Goal: Transaction & Acquisition: Purchase product/service

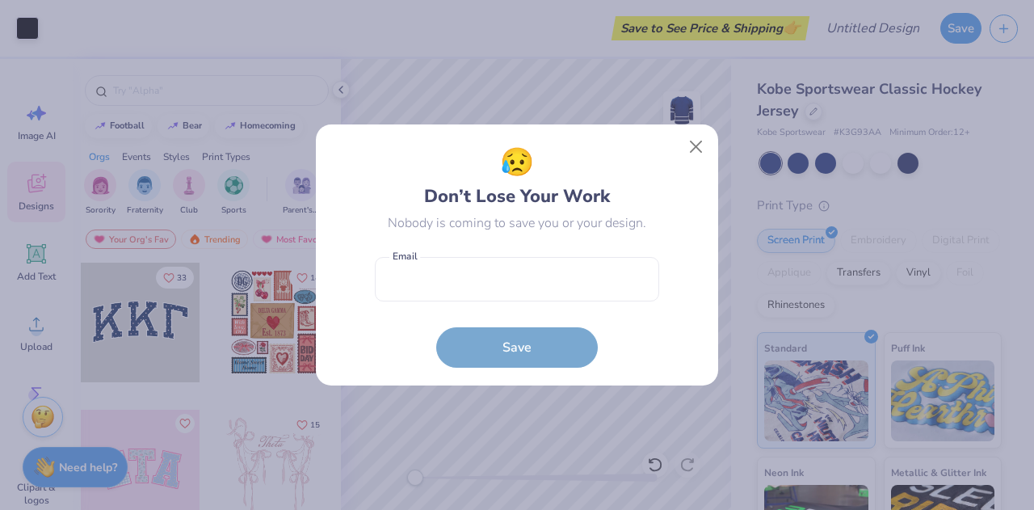
click at [680, 151] on div "😥 Don’t Lose Your Work Nobody is coming to save you or your design. Email is a …" at bounding box center [518, 254] width 366 height 225
click at [697, 141] on button "Close" at bounding box center [696, 147] width 31 height 31
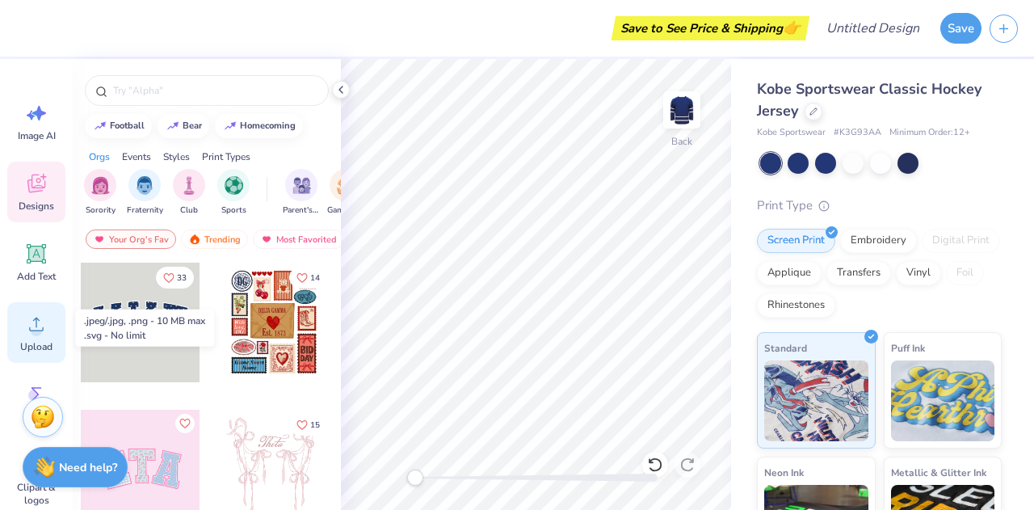
click at [27, 324] on icon at bounding box center [36, 324] width 24 height 24
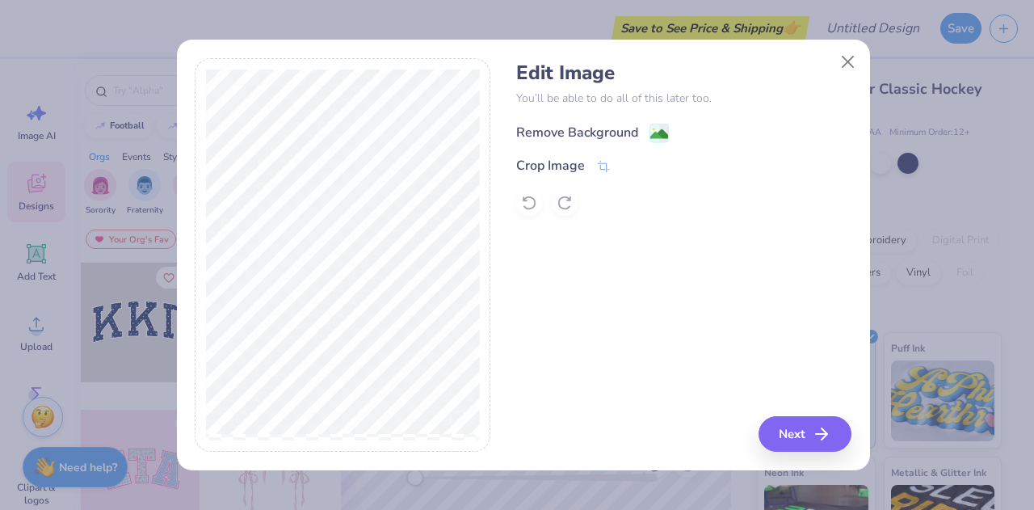
click at [594, 129] on div "Remove Background" at bounding box center [577, 132] width 122 height 19
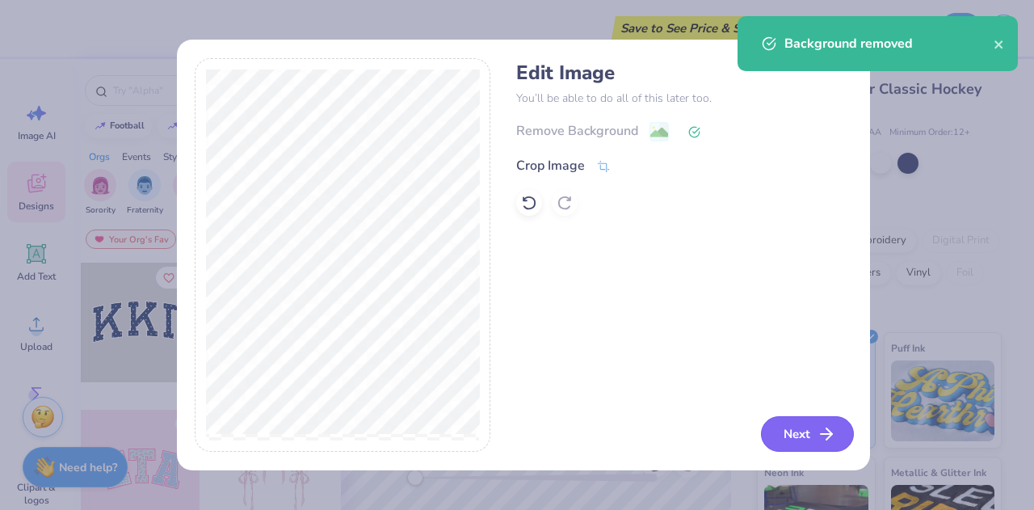
click at [810, 426] on button "Next" at bounding box center [807, 434] width 93 height 36
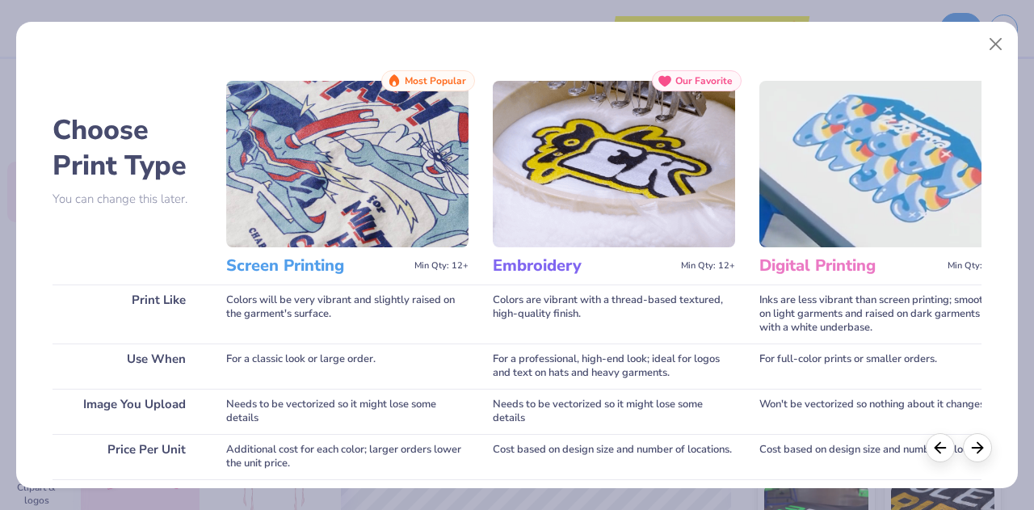
scroll to position [294, 0]
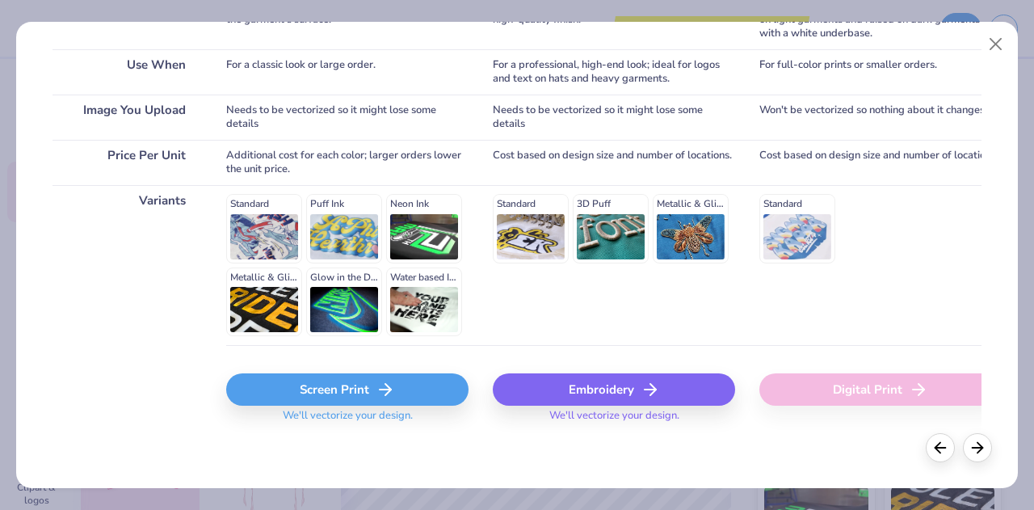
click at [376, 377] on div "Screen Print" at bounding box center [347, 389] width 242 height 32
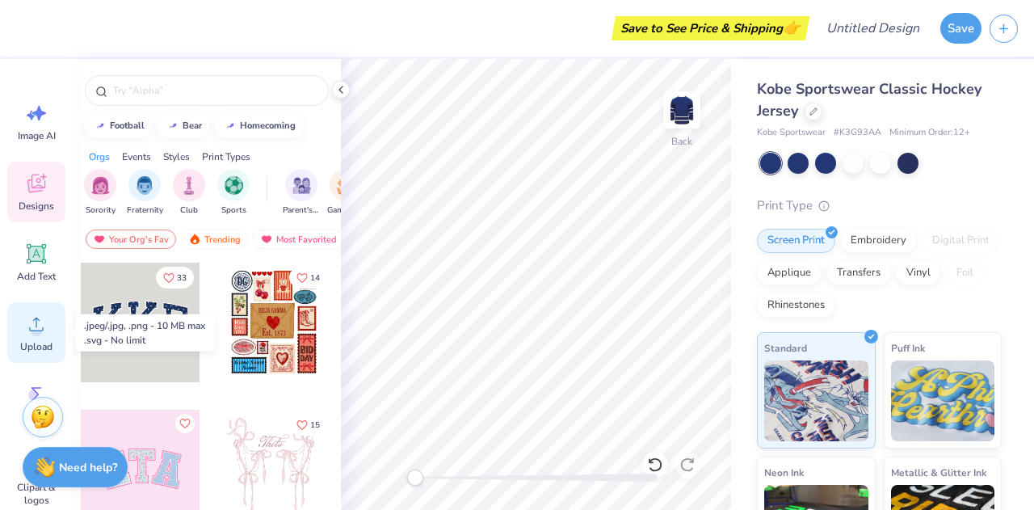
click at [27, 341] on span "Upload" at bounding box center [36, 346] width 32 height 13
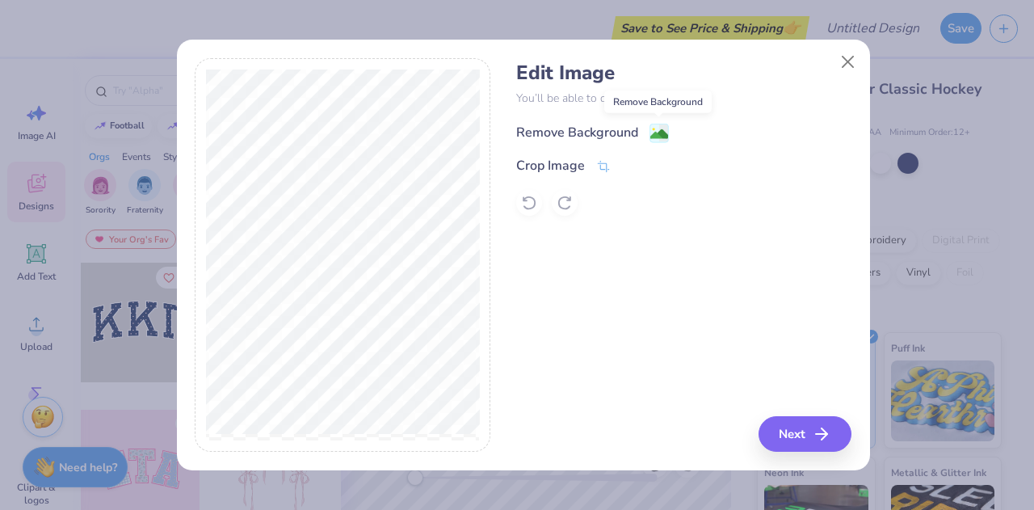
click at [651, 137] on image at bounding box center [660, 134] width 18 height 18
click at [802, 440] on button "Next" at bounding box center [807, 434] width 93 height 36
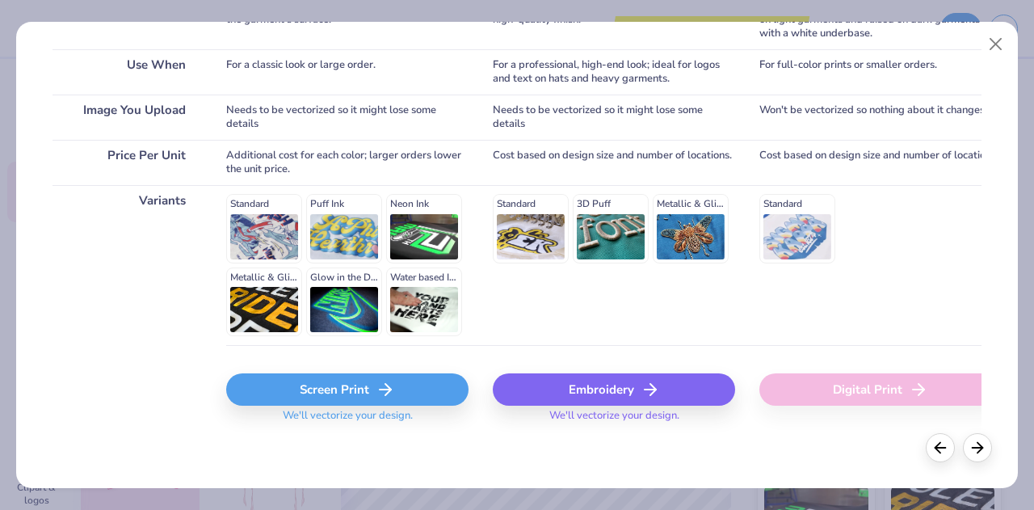
click at [342, 382] on div "Screen Print" at bounding box center [347, 389] width 242 height 32
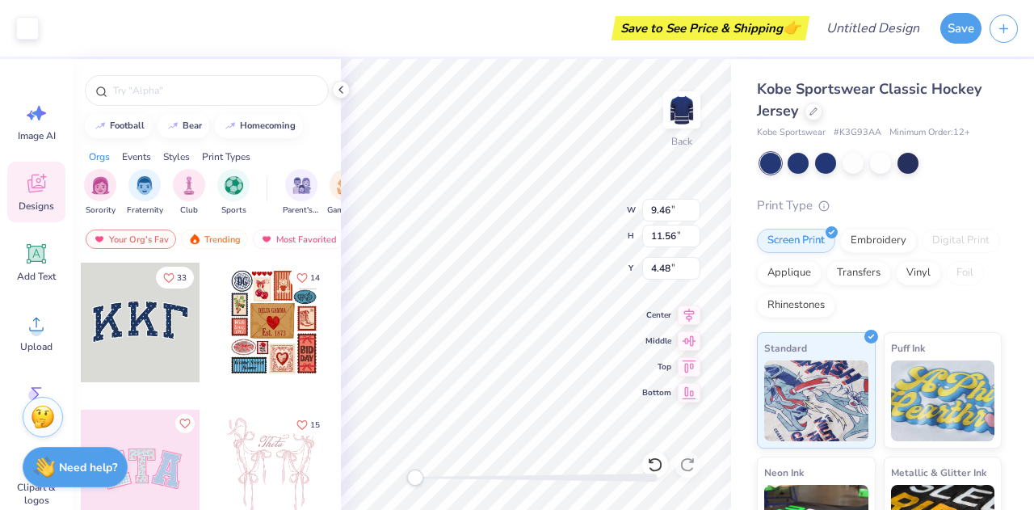
click at [735, 230] on div "Kobe Sportswear Classic Hockey Jersey Kobe Sportswear # K3G93AA Minimum Order: …" at bounding box center [882, 378] width 303 height 638
click at [744, 253] on div "Kobe Sportswear Classic Hockey Jersey Kobe Sportswear # K3G93AA Minimum Order: …" at bounding box center [882, 378] width 303 height 638
click at [737, 266] on div "Kobe Sportswear Classic Hockey Jersey Kobe Sportswear # K3G93AA Minimum Order: …" at bounding box center [882, 378] width 303 height 638
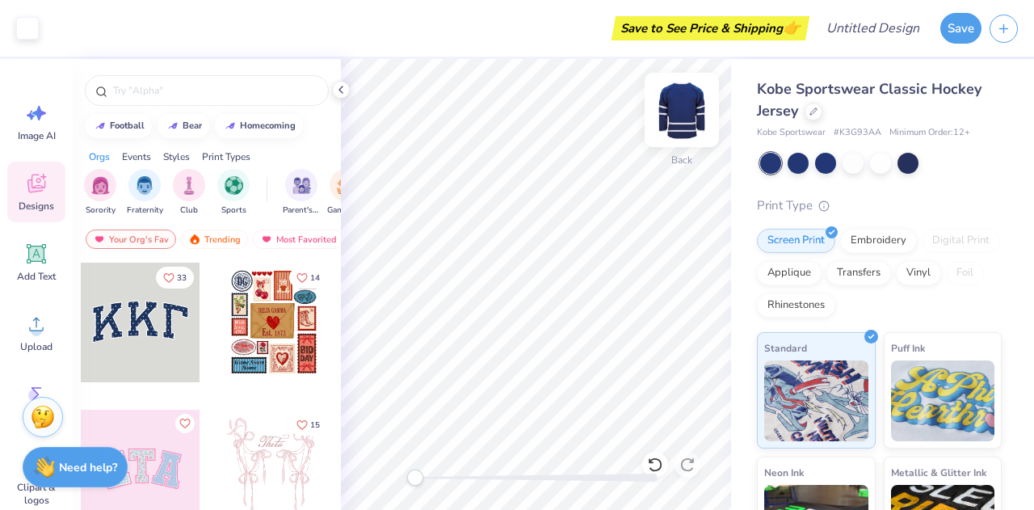
click at [664, 148] on div "Back" at bounding box center [536, 284] width 390 height 451
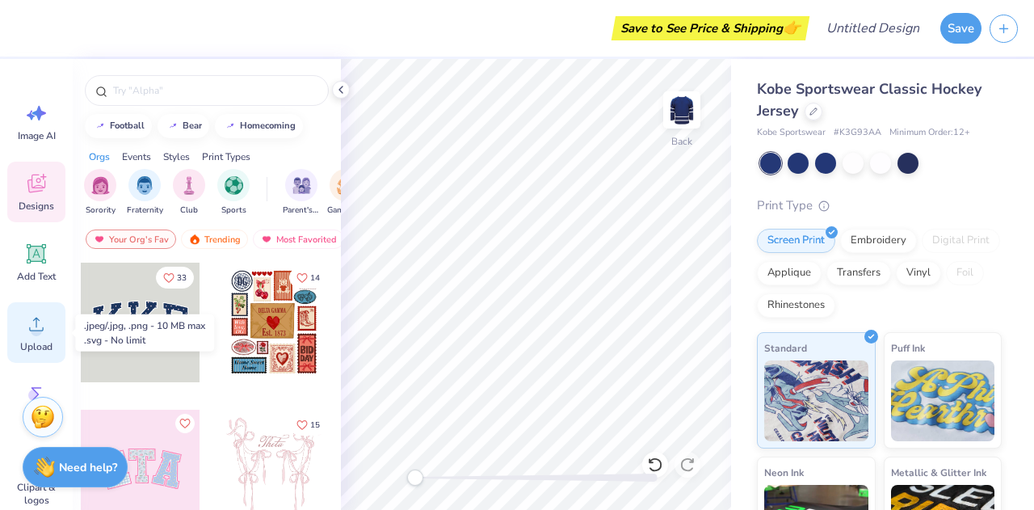
click at [32, 320] on icon at bounding box center [36, 324] width 24 height 24
click at [36, 326] on circle at bounding box center [36, 330] width 11 height 11
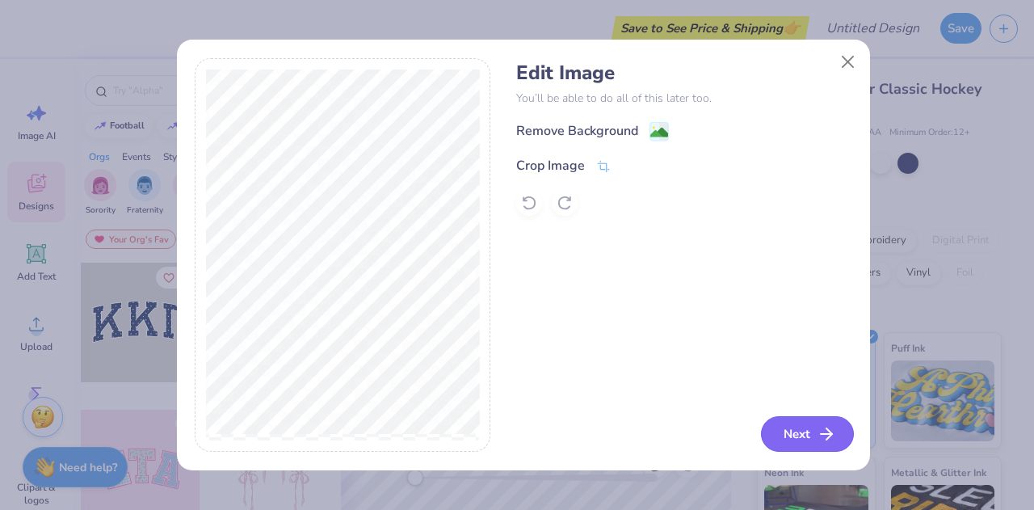
click at [789, 429] on button "Next" at bounding box center [807, 434] width 93 height 36
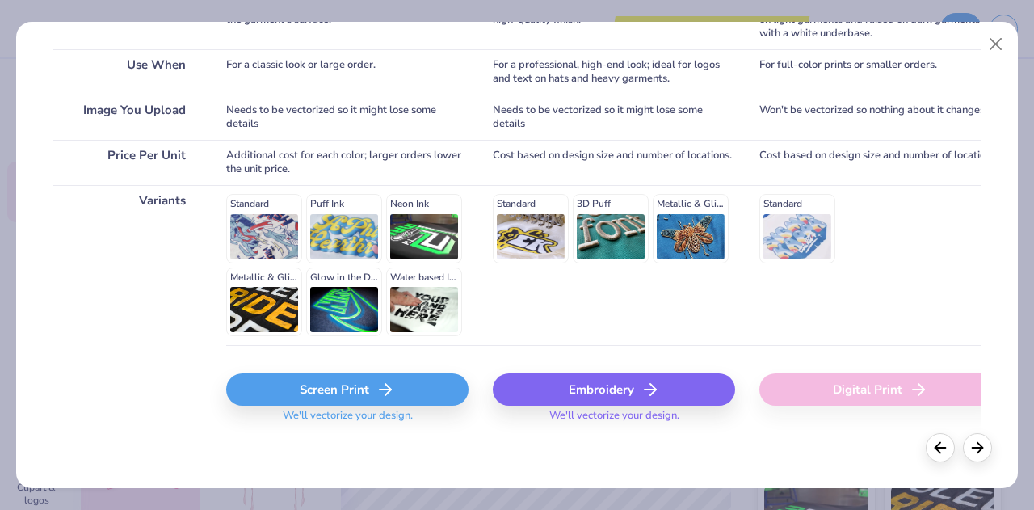
click at [390, 383] on icon at bounding box center [385, 389] width 19 height 19
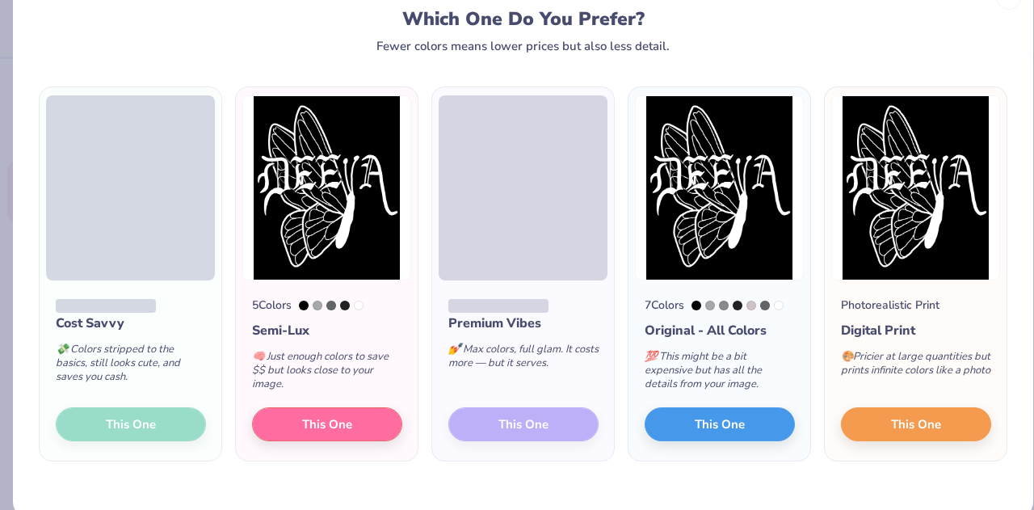
scroll to position [48, 0]
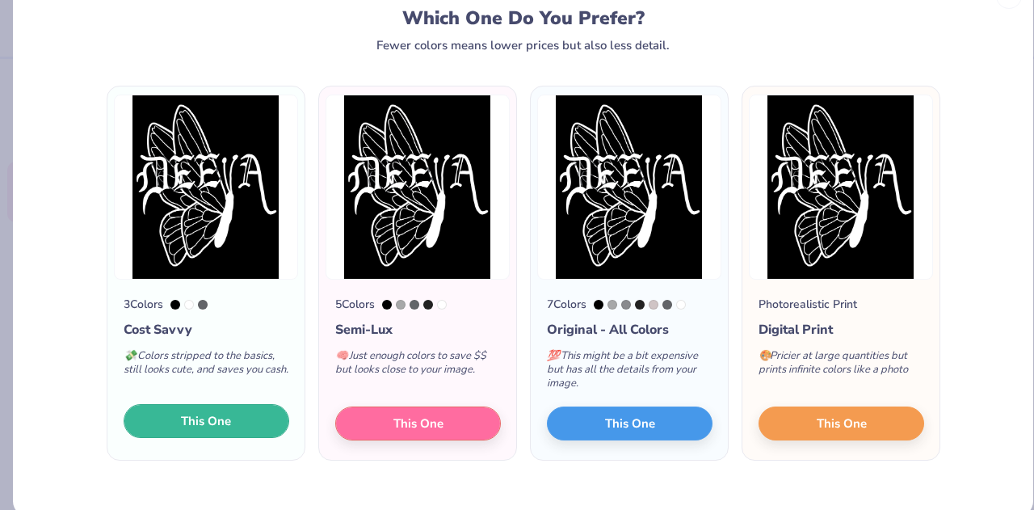
click at [192, 421] on span "This One" at bounding box center [206, 421] width 50 height 19
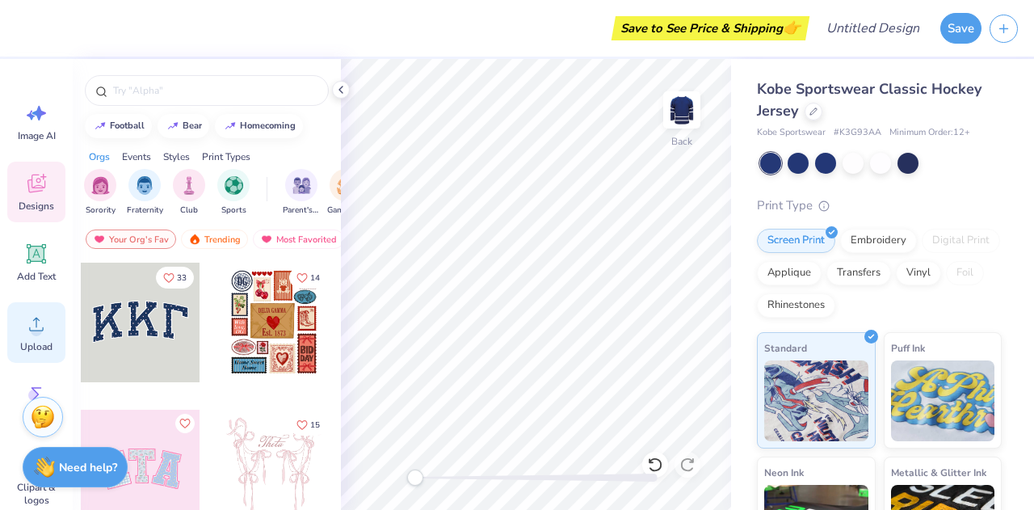
click at [23, 318] on div "Upload" at bounding box center [36, 332] width 58 height 61
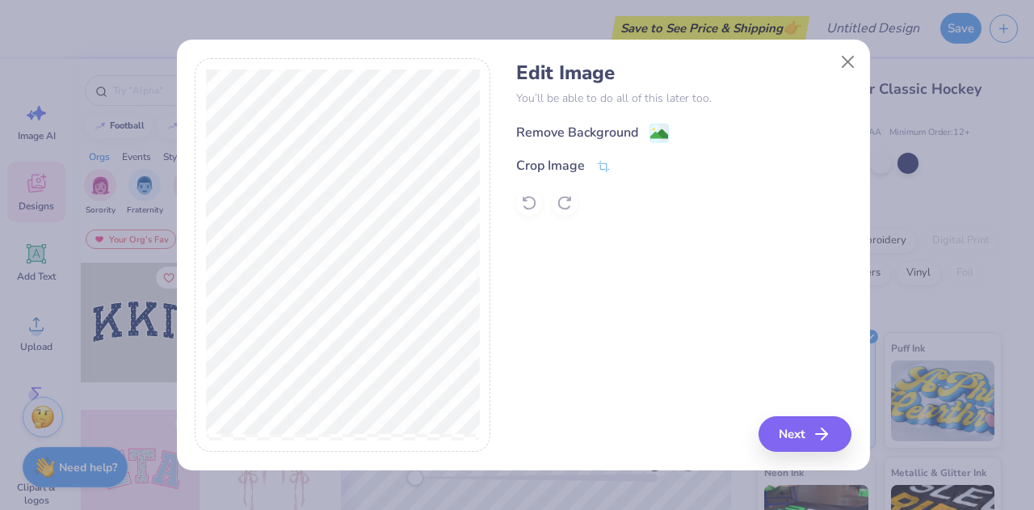
click at [570, 132] on div "Remove Background" at bounding box center [577, 132] width 122 height 19
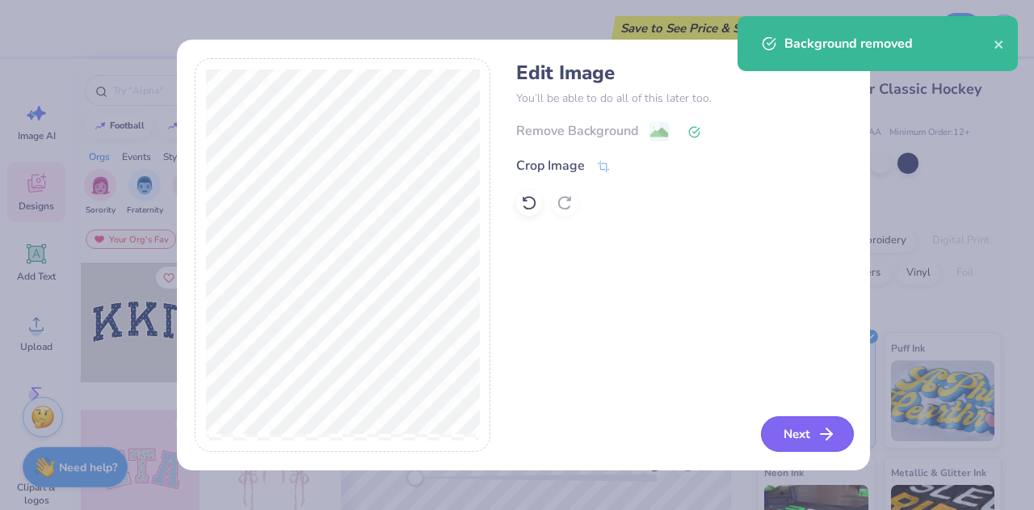
click at [812, 435] on button "Next" at bounding box center [807, 434] width 93 height 36
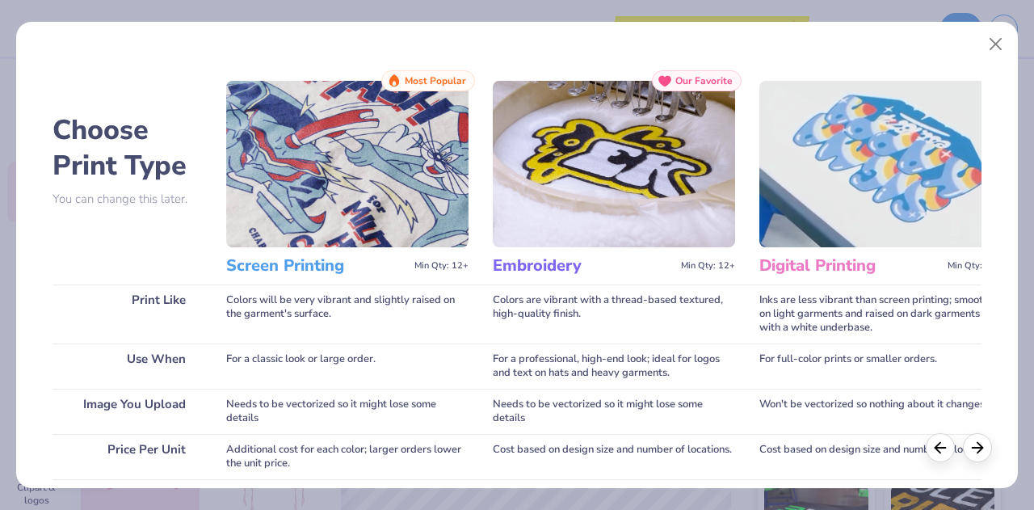
scroll to position [294, 0]
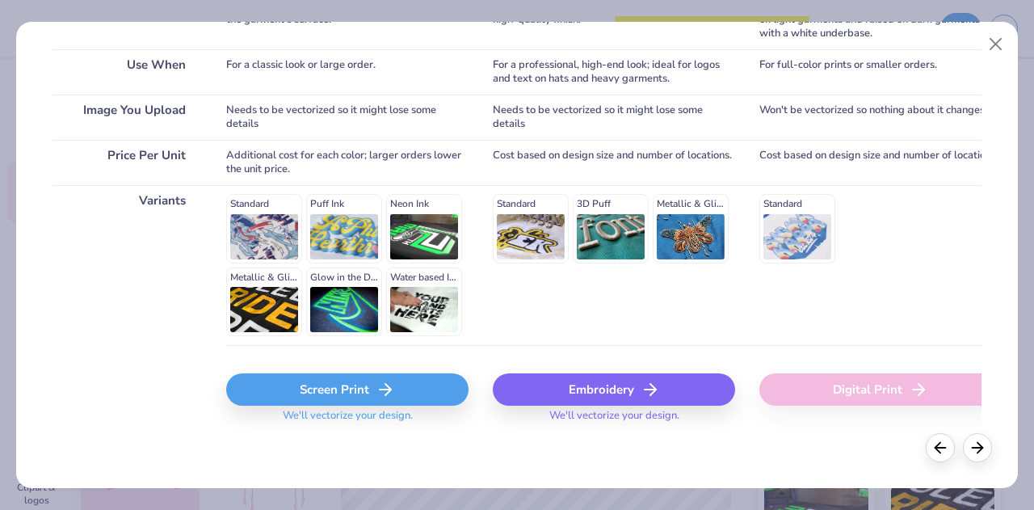
click at [387, 382] on icon at bounding box center [385, 389] width 19 height 19
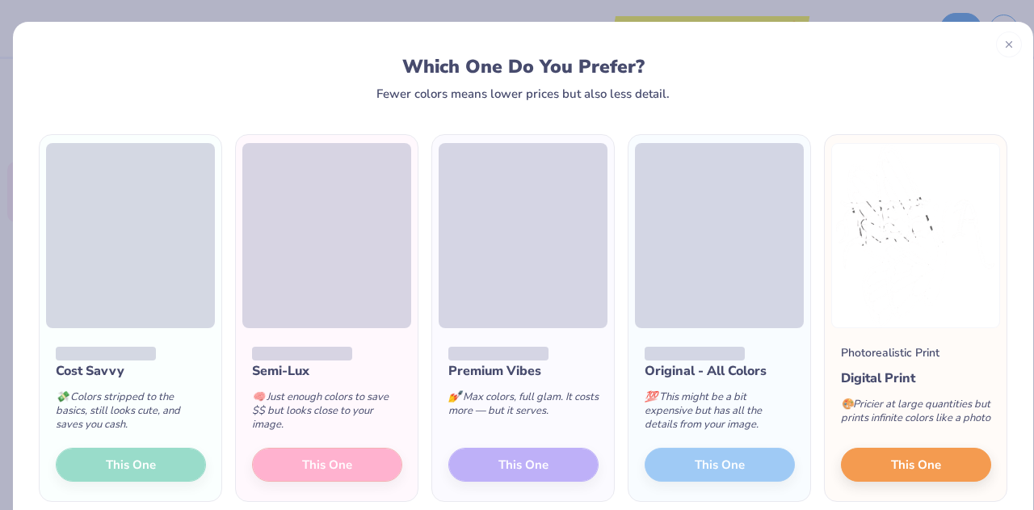
click at [160, 469] on div "Cost Savvy 💸 Colors stripped to the basics, still looks cute, and saves you cas…" at bounding box center [131, 414] width 182 height 173
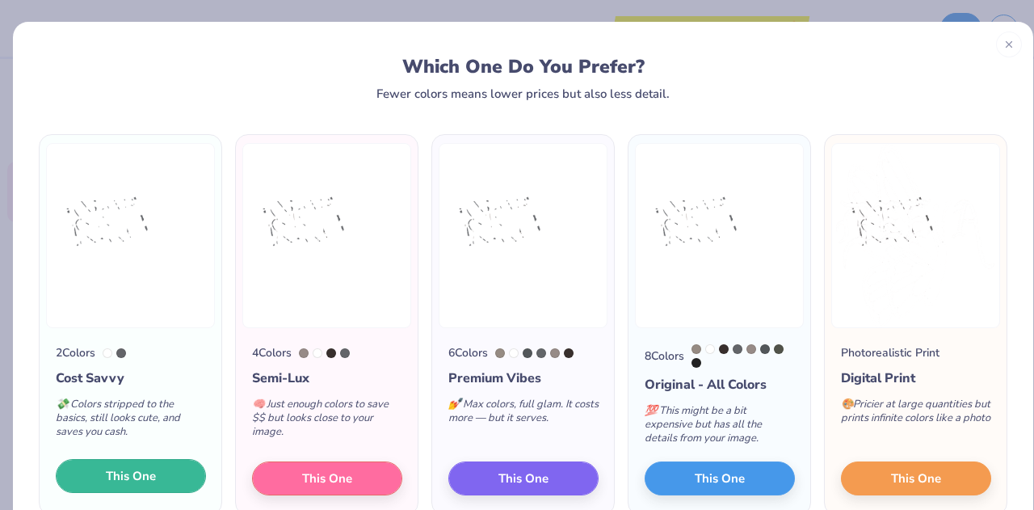
click at [166, 482] on button "This One" at bounding box center [131, 476] width 150 height 34
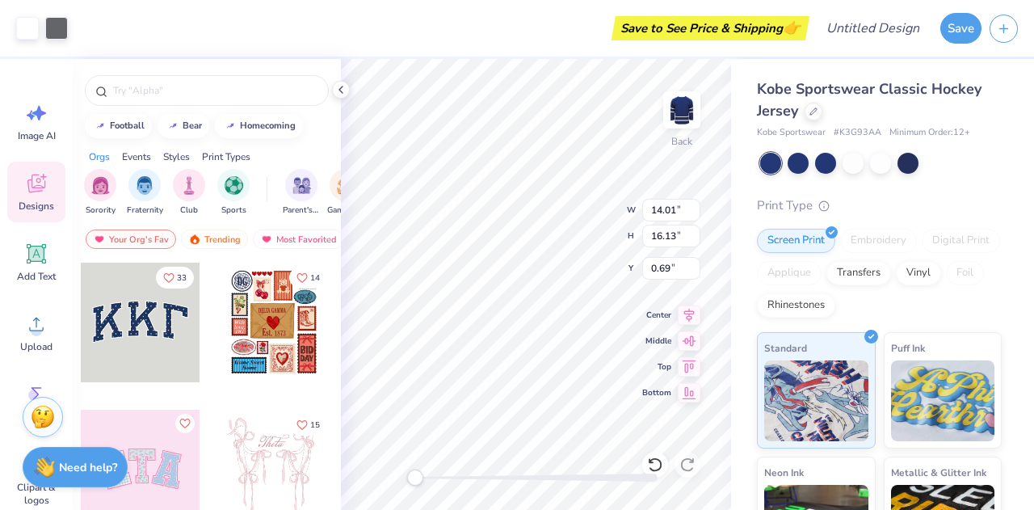
click at [739, 177] on div "Kobe Sportswear Classic Hockey Jersey Kobe Sportswear # K3G93AA Minimum Order: …" at bounding box center [882, 378] width 303 height 638
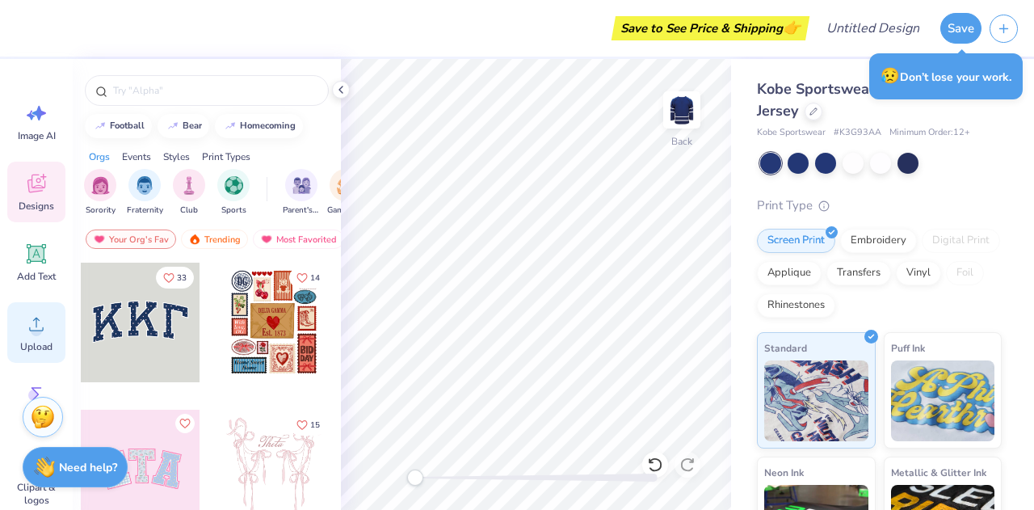
click at [29, 335] on icon at bounding box center [36, 324] width 24 height 24
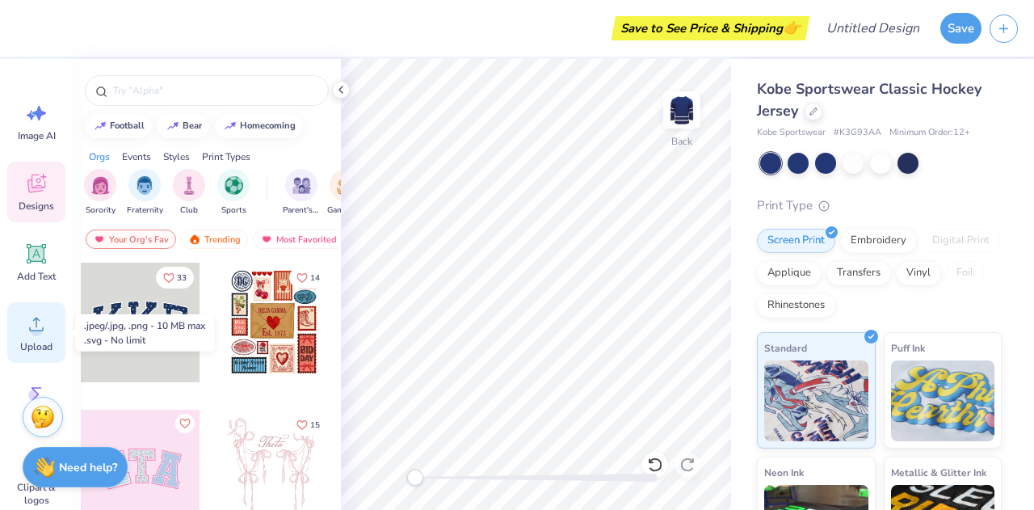
click at [29, 324] on icon at bounding box center [36, 324] width 24 height 24
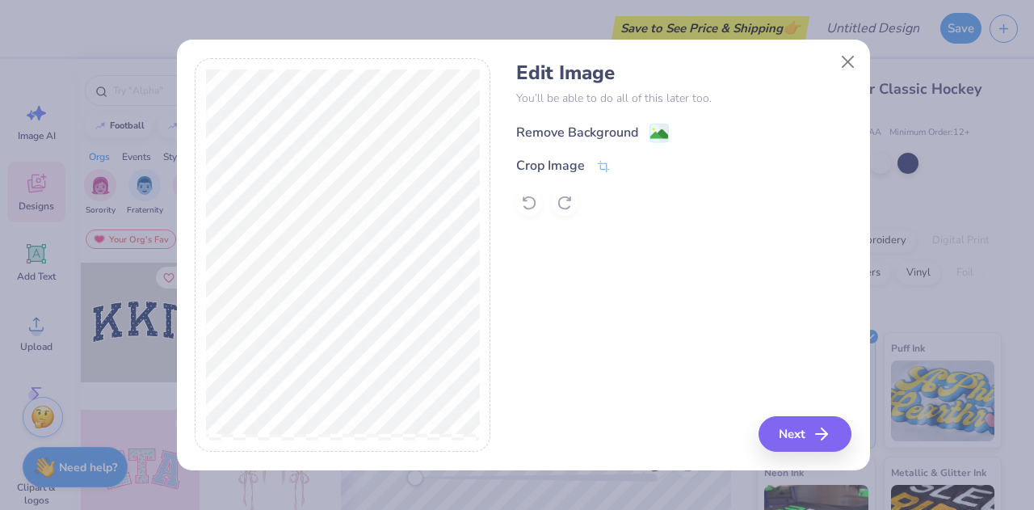
click at [655, 135] on image at bounding box center [660, 134] width 18 height 18
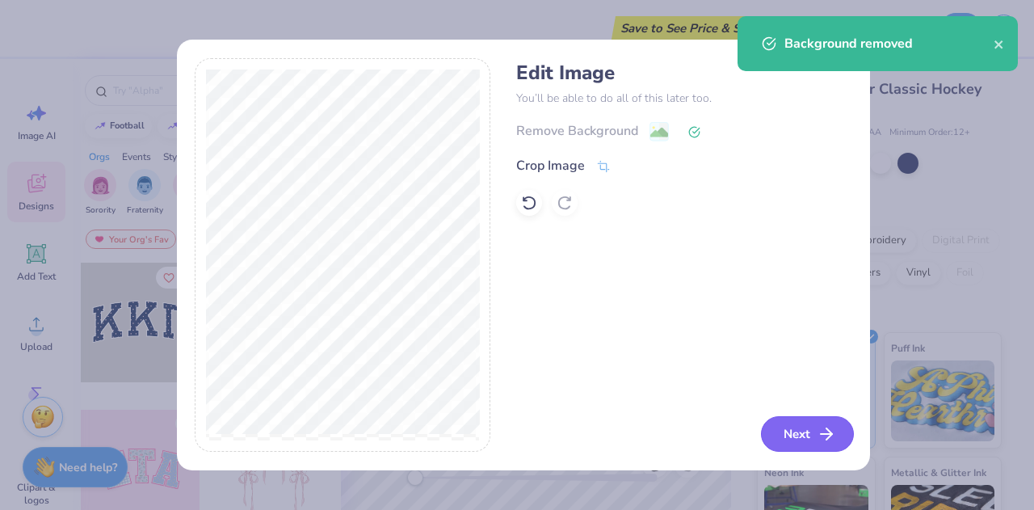
click at [800, 436] on button "Next" at bounding box center [807, 434] width 93 height 36
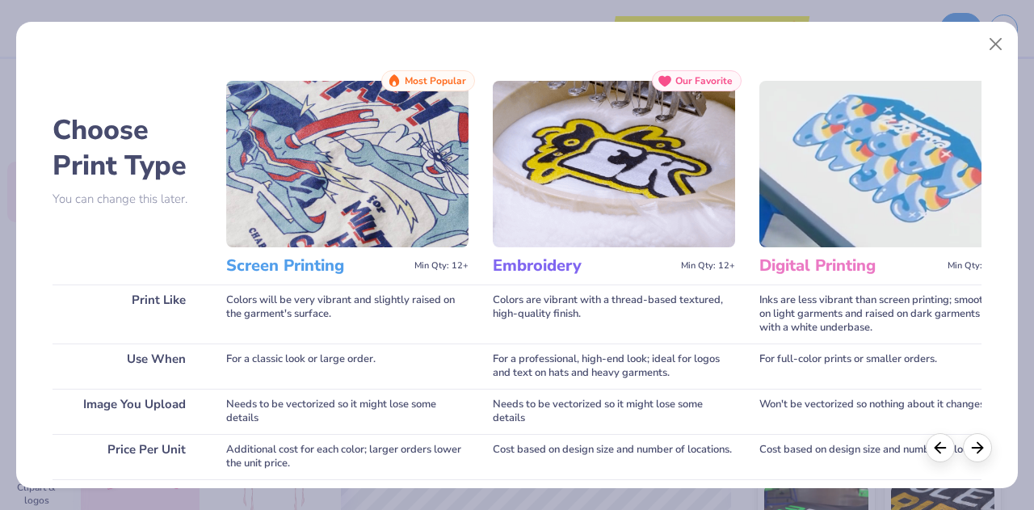
scroll to position [294, 0]
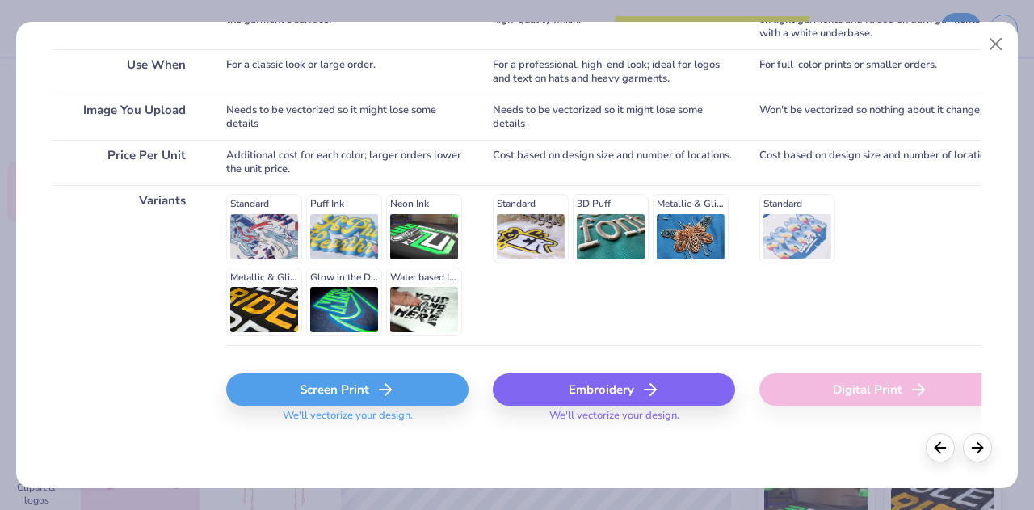
click at [334, 389] on div "Screen Print" at bounding box center [347, 389] width 242 height 32
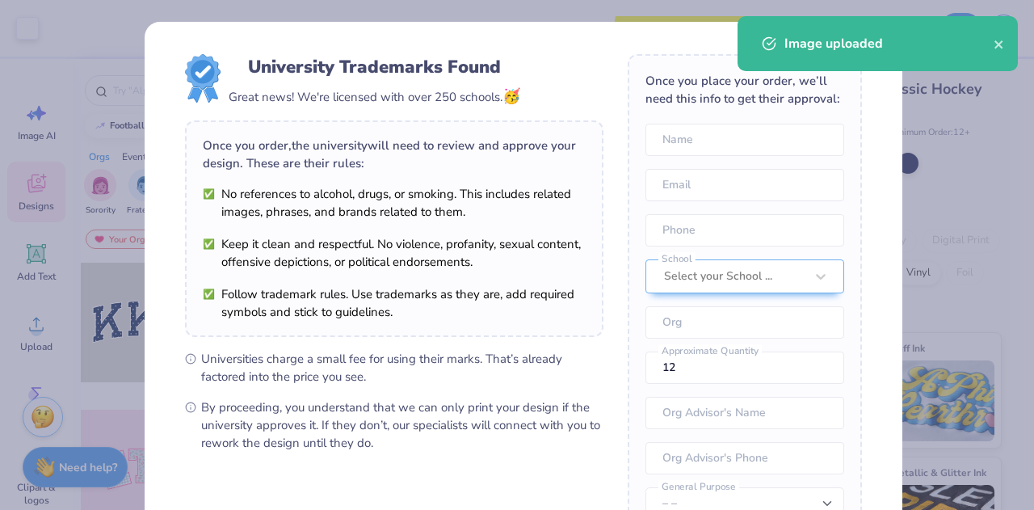
click at [616, 199] on body "Art colors Save to See Price & Shipping 👉 Design Title Save Image AI Designs Ad…" at bounding box center [517, 255] width 1034 height 510
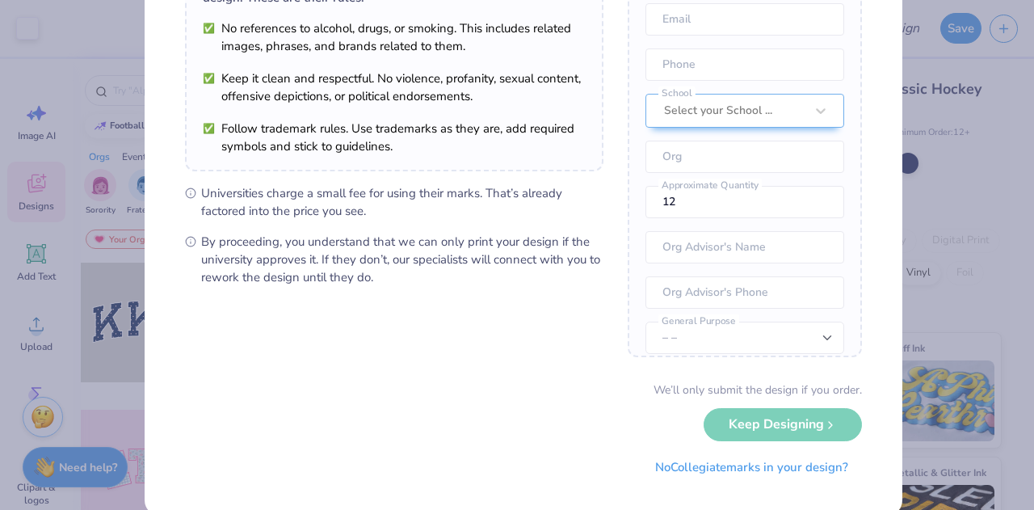
scroll to position [192, 0]
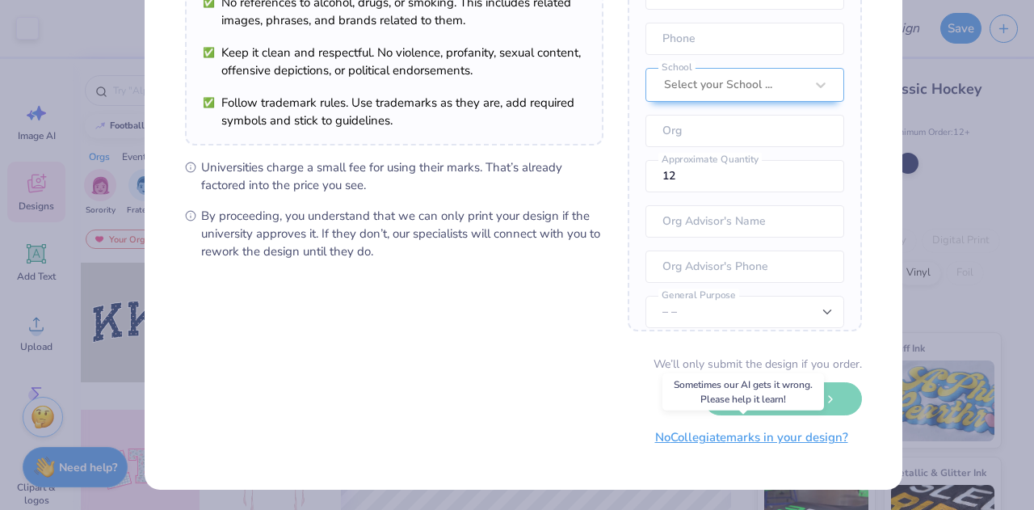
click at [681, 438] on button "No Collegiate marks in your design?" at bounding box center [752, 437] width 221 height 33
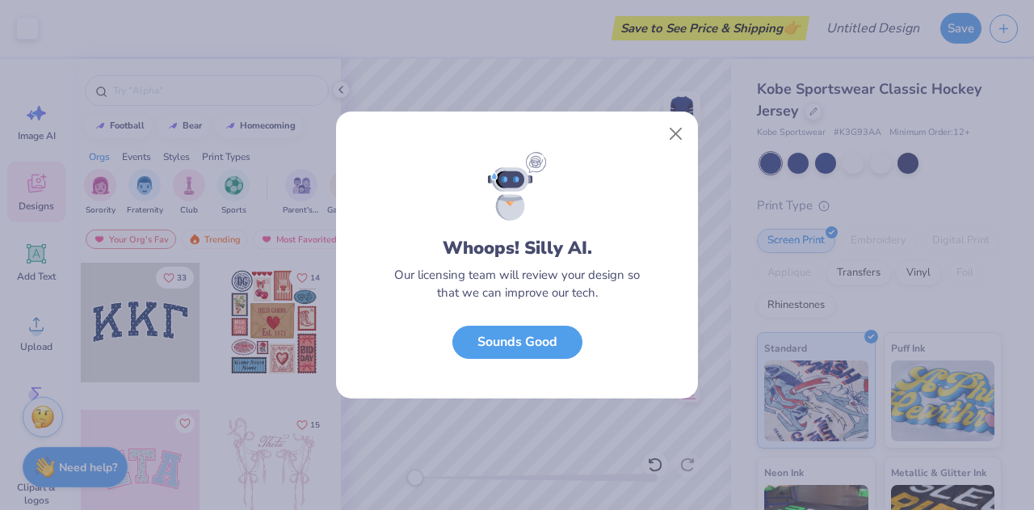
scroll to position [7, 0]
click at [551, 350] on button "Sounds Good" at bounding box center [518, 338] width 130 height 33
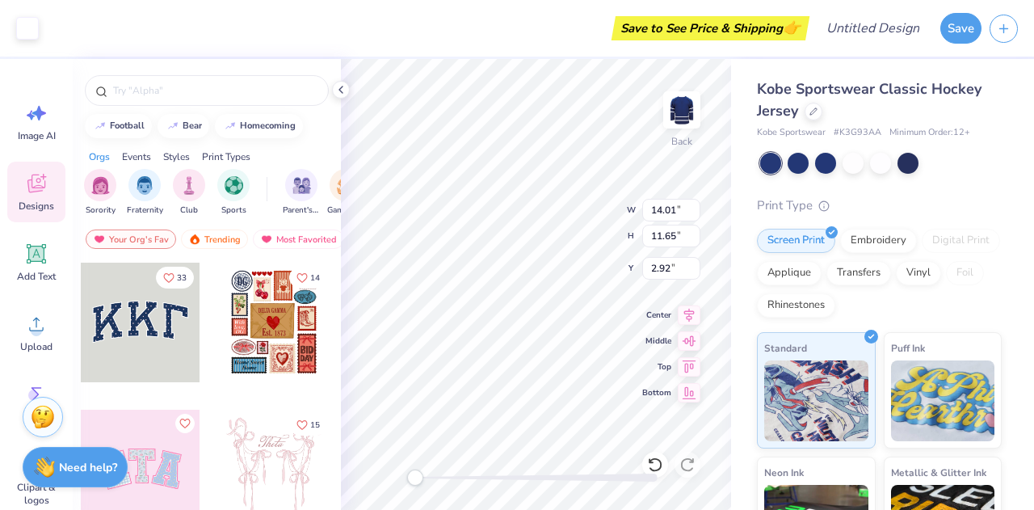
click at [744, 218] on div "Kobe Sportswear Classic Hockey Jersey Kobe Sportswear # K3G93AA Minimum Order: …" at bounding box center [882, 378] width 303 height 638
click at [734, 119] on div "Kobe Sportswear Classic Hockey Jersey Kobe Sportswear # K3G93AA Minimum Order: …" at bounding box center [882, 378] width 303 height 638
